Goal: Use online tool/utility: Use online tool/utility

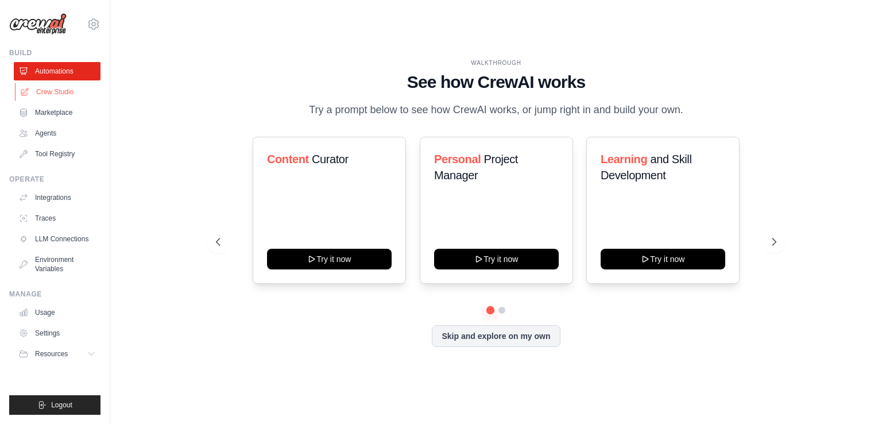
click at [51, 86] on link "Crew Studio" at bounding box center [58, 92] width 87 height 18
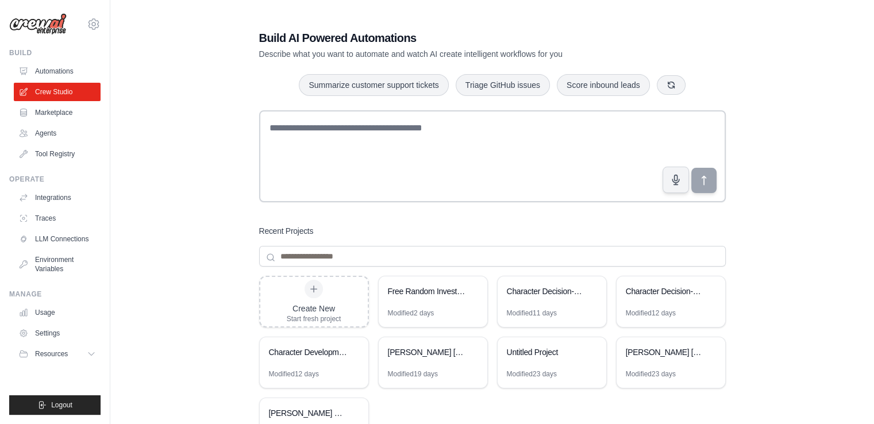
scroll to position [65, 0]
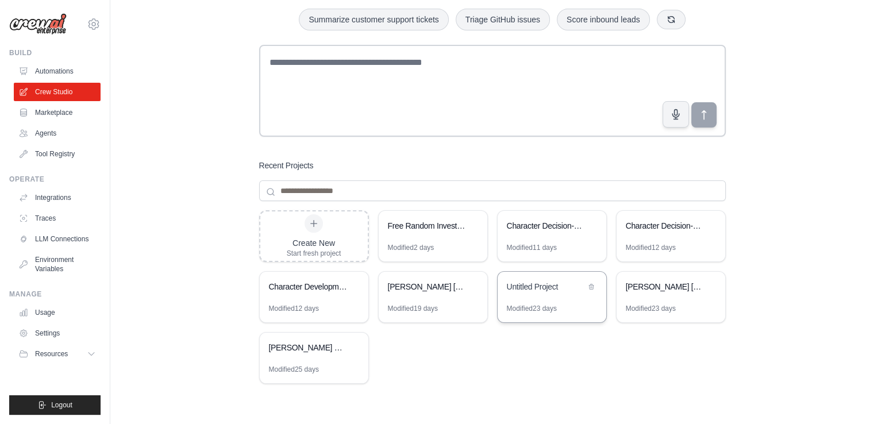
drag, startPoint x: 551, startPoint y: 288, endPoint x: 523, endPoint y: 303, distance: 31.9
click at [523, 304] on div "Modified 23 days" at bounding box center [532, 308] width 50 height 9
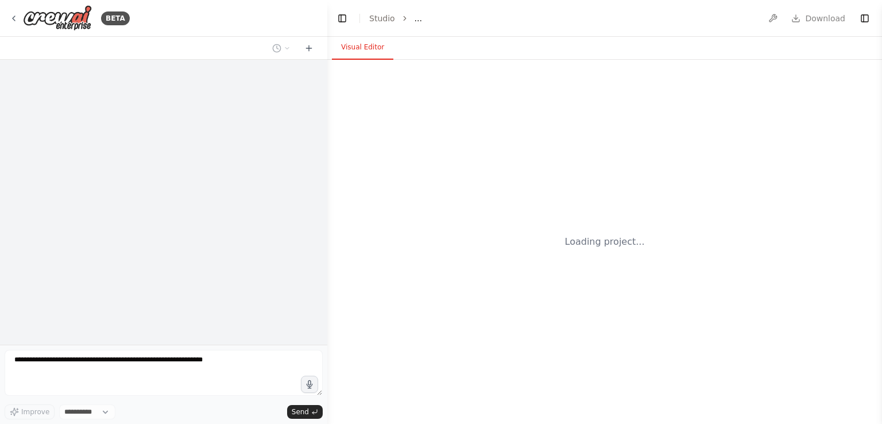
select select "****"
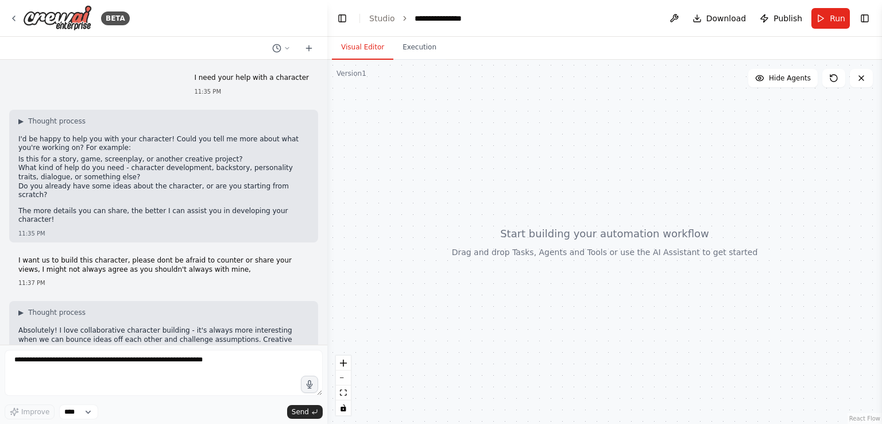
scroll to position [3801, 0]
